Goal: Task Accomplishment & Management: Manage account settings

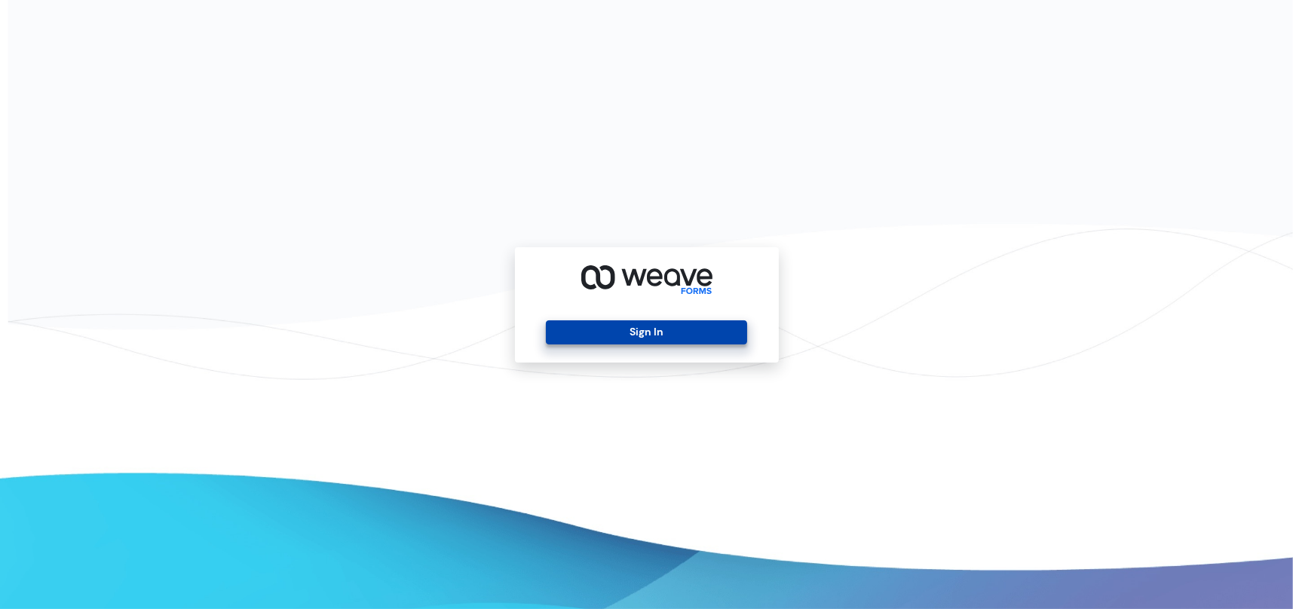
click at [664, 330] on button "Sign In" at bounding box center [646, 333] width 201 height 24
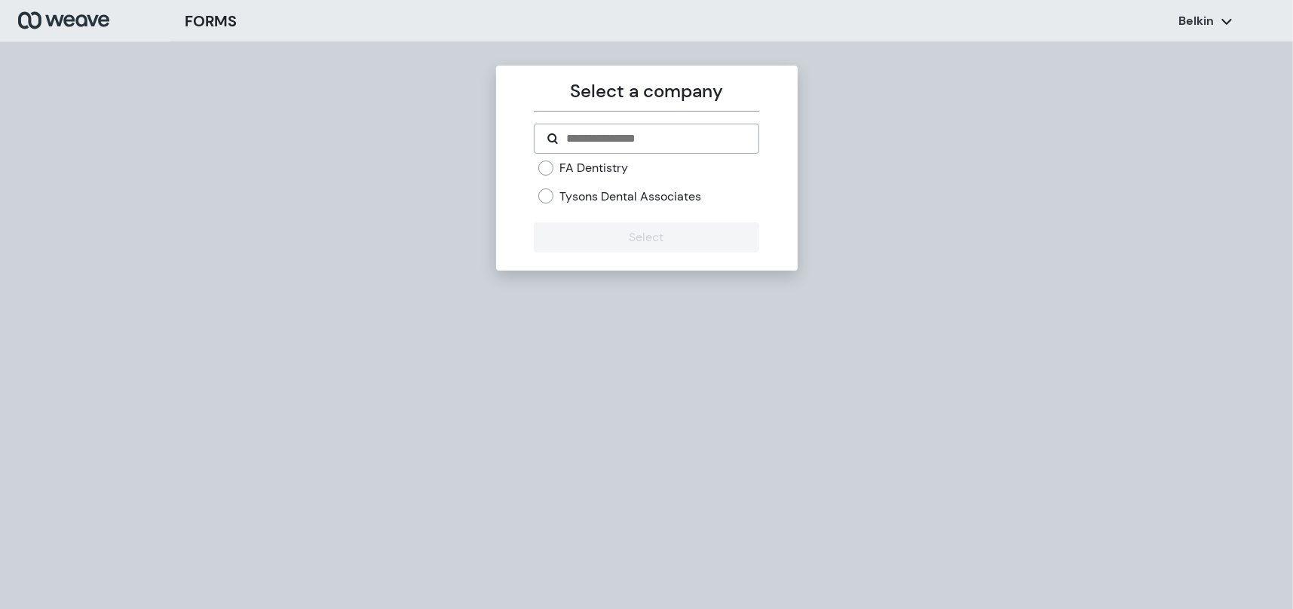
click at [587, 189] on label "Tysons Dental Associates" at bounding box center [631, 197] width 142 height 17
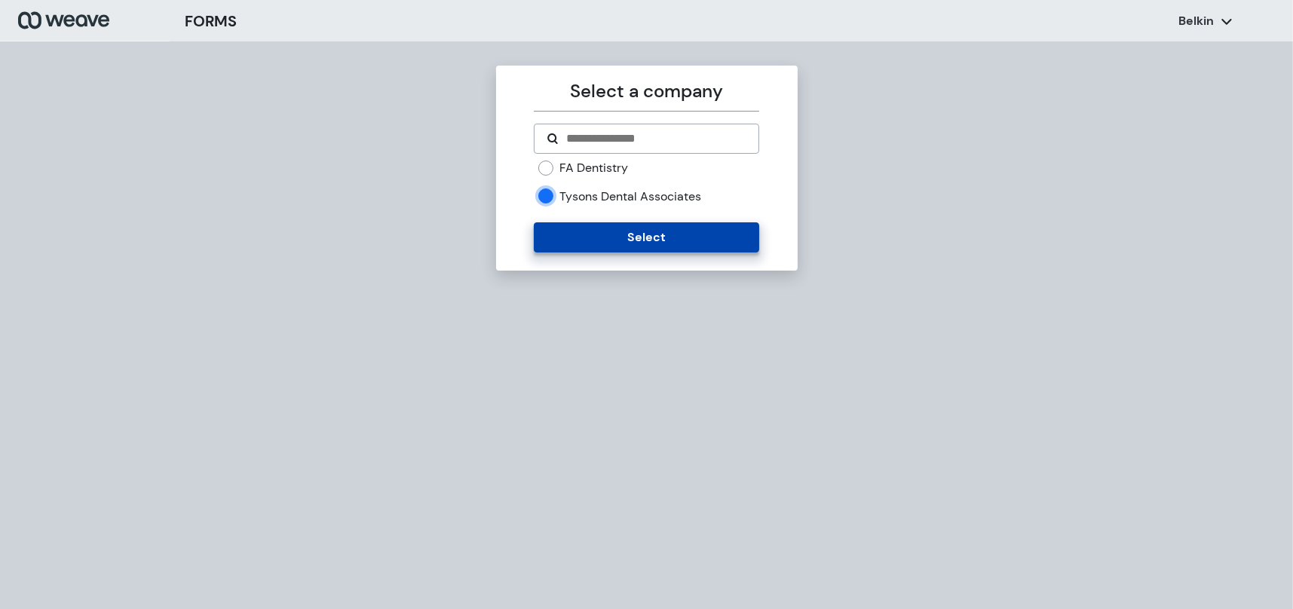
click at [603, 222] on form "FA Dentistry Tysons Dental Associates Select" at bounding box center [647, 188] width 226 height 129
click at [605, 226] on button "Select" at bounding box center [647, 237] width 226 height 30
